Goal: Navigation & Orientation: Find specific page/section

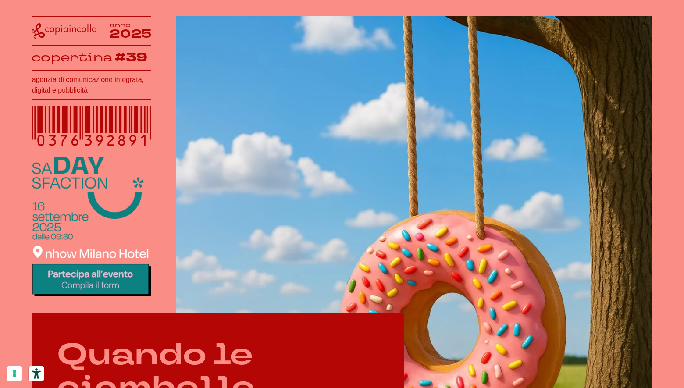
scroll to position [437, 0]
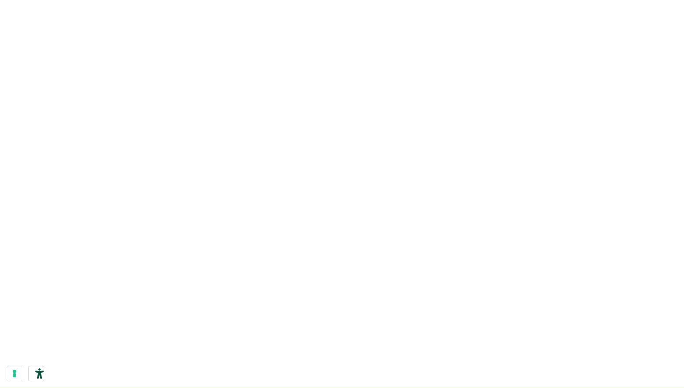
scroll to position [623, 0]
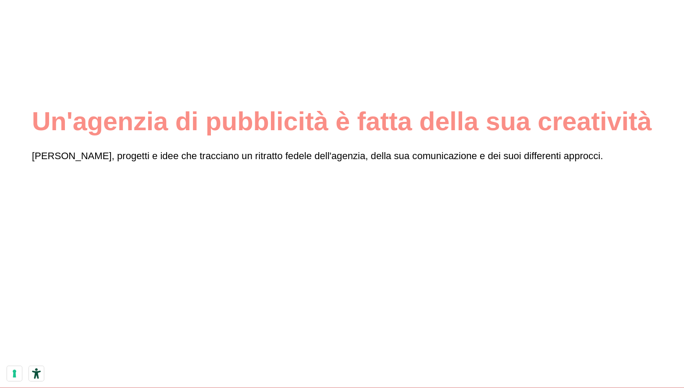
scroll to position [297, 0]
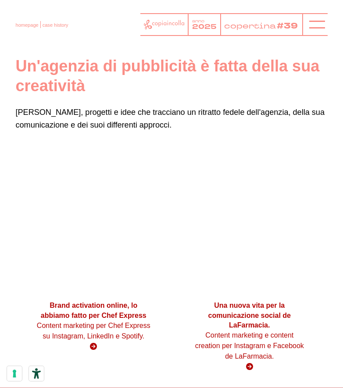
scroll to position [244, 0]
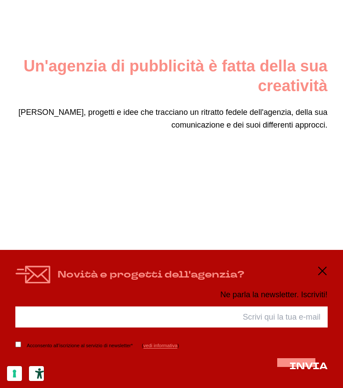
scroll to position [244, 0]
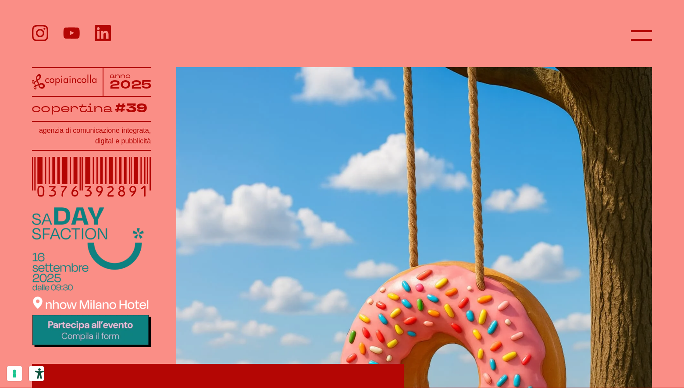
scroll to position [118, 0]
